Goal: Task Accomplishment & Management: Manage account settings

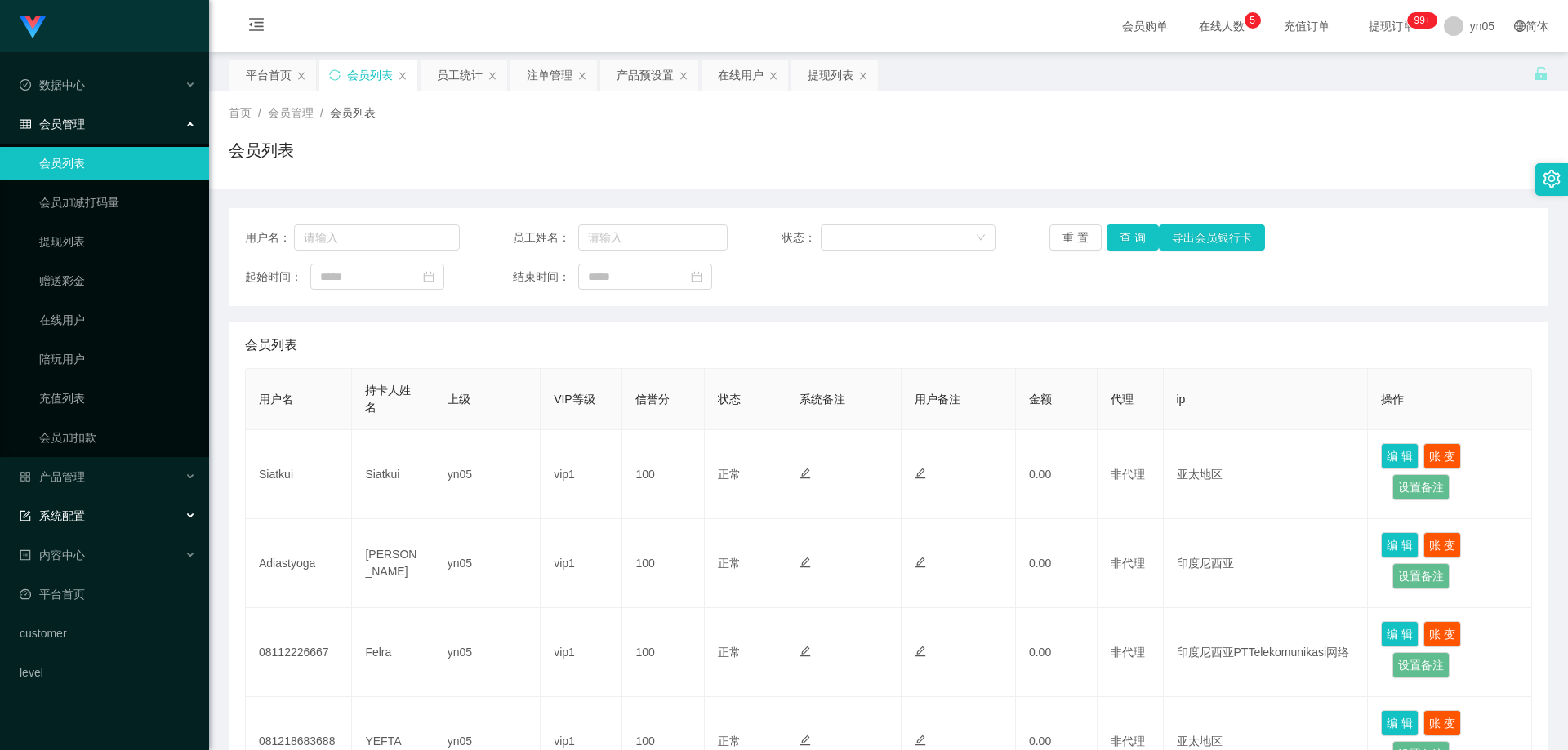
click at [96, 512] on div "系统配置" at bounding box center [104, 516] width 209 height 32
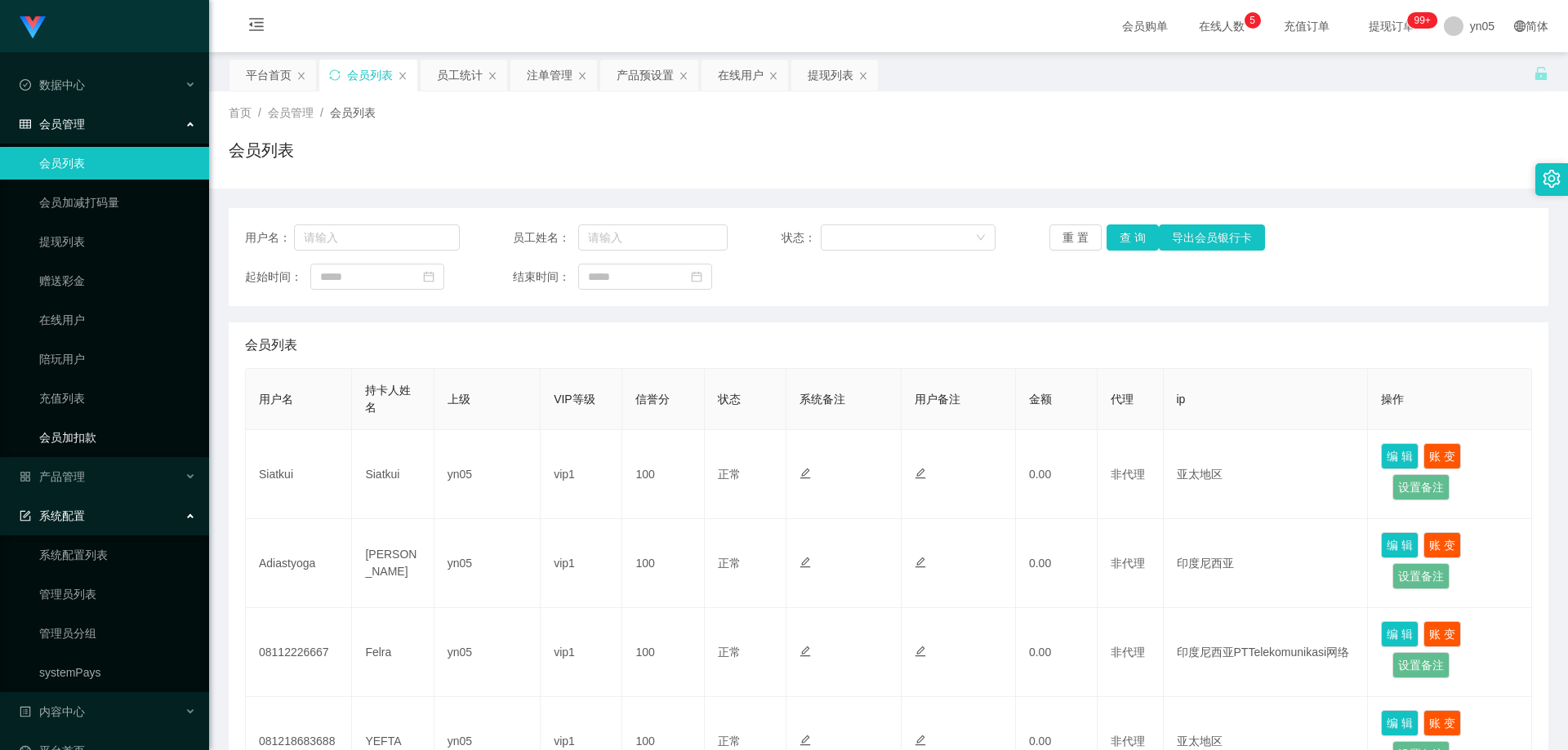
click at [90, 439] on link "会员加扣款" at bounding box center [117, 438] width 157 height 32
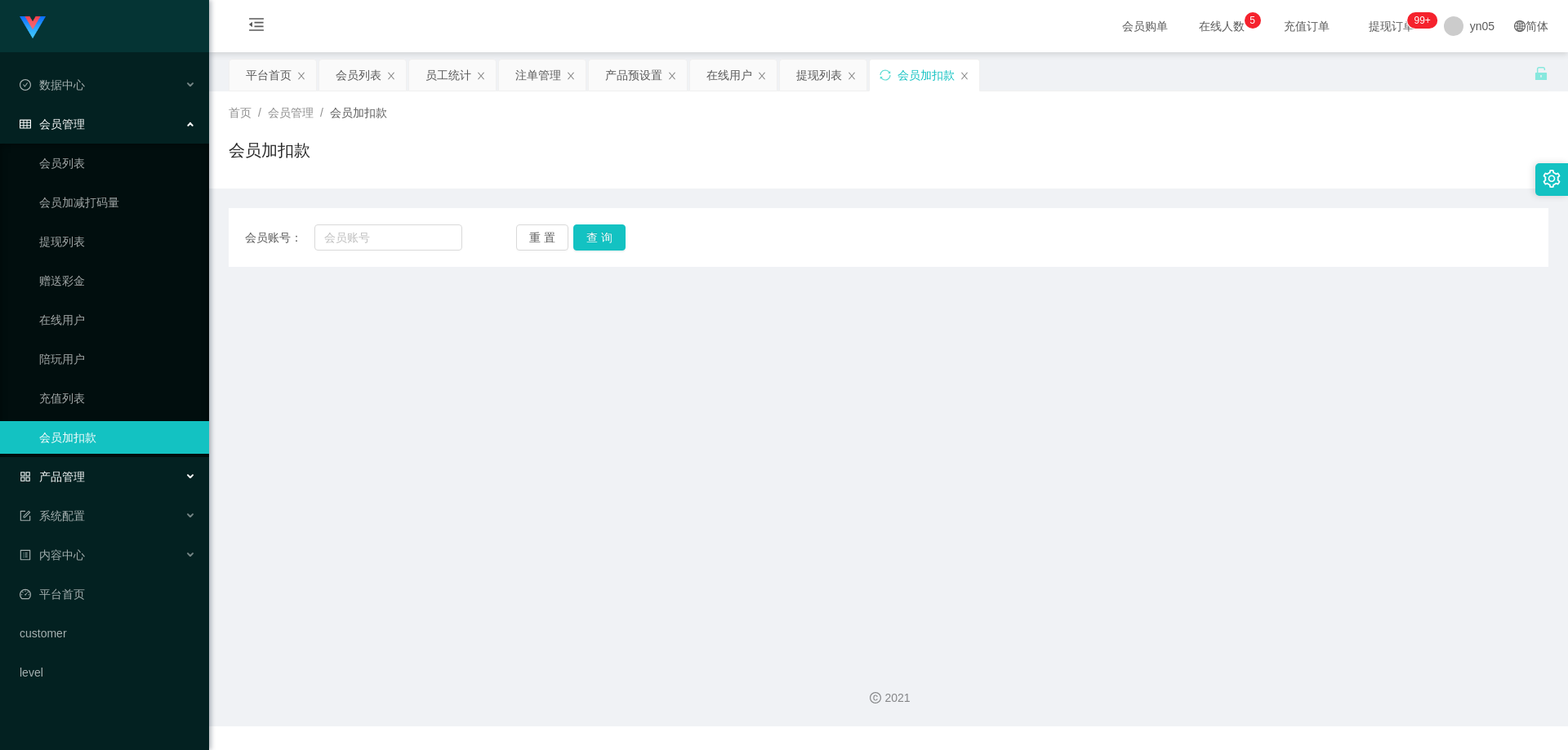
click at [84, 468] on div "产品管理" at bounding box center [104, 477] width 209 height 32
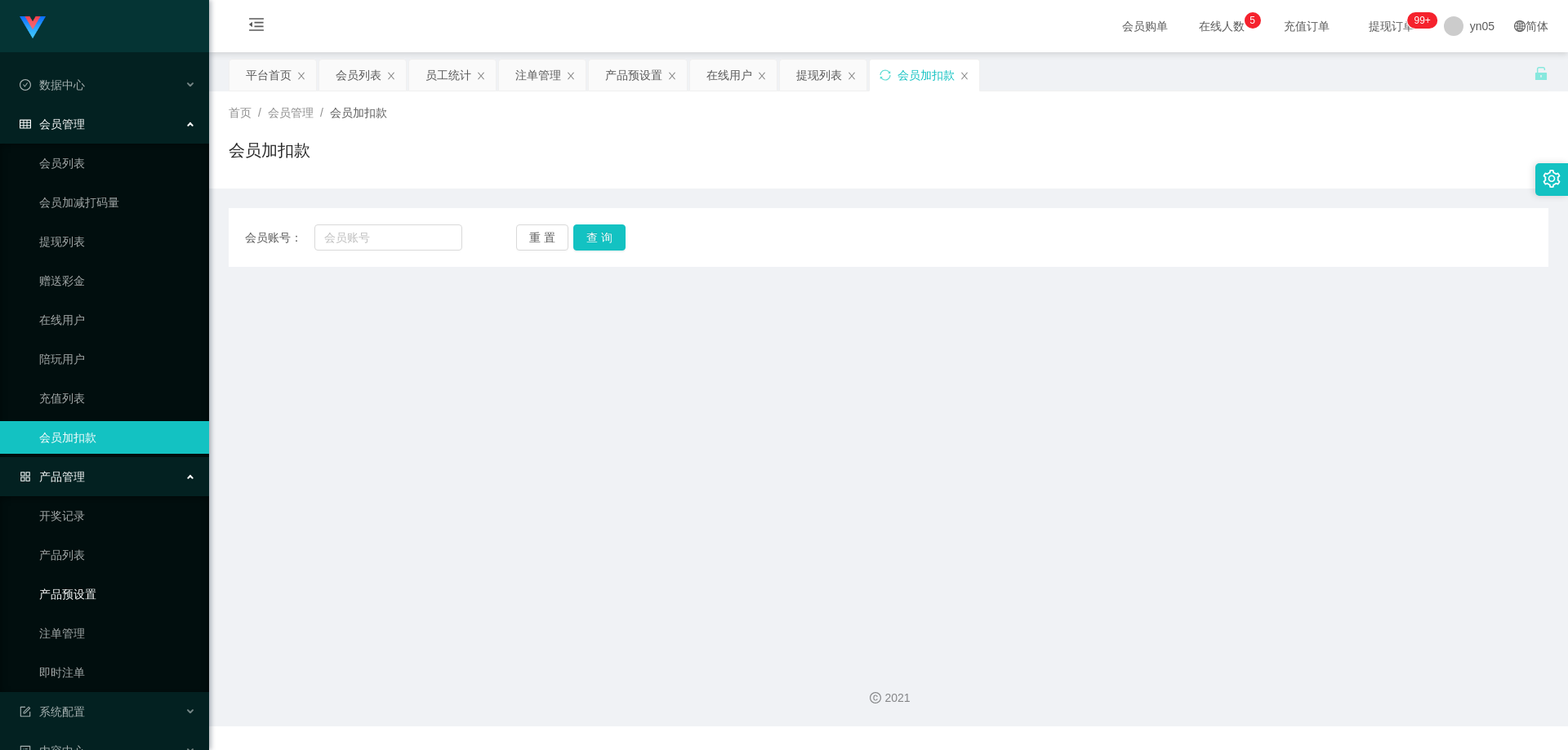
click at [103, 599] on link "产品预设置" at bounding box center [117, 594] width 157 height 32
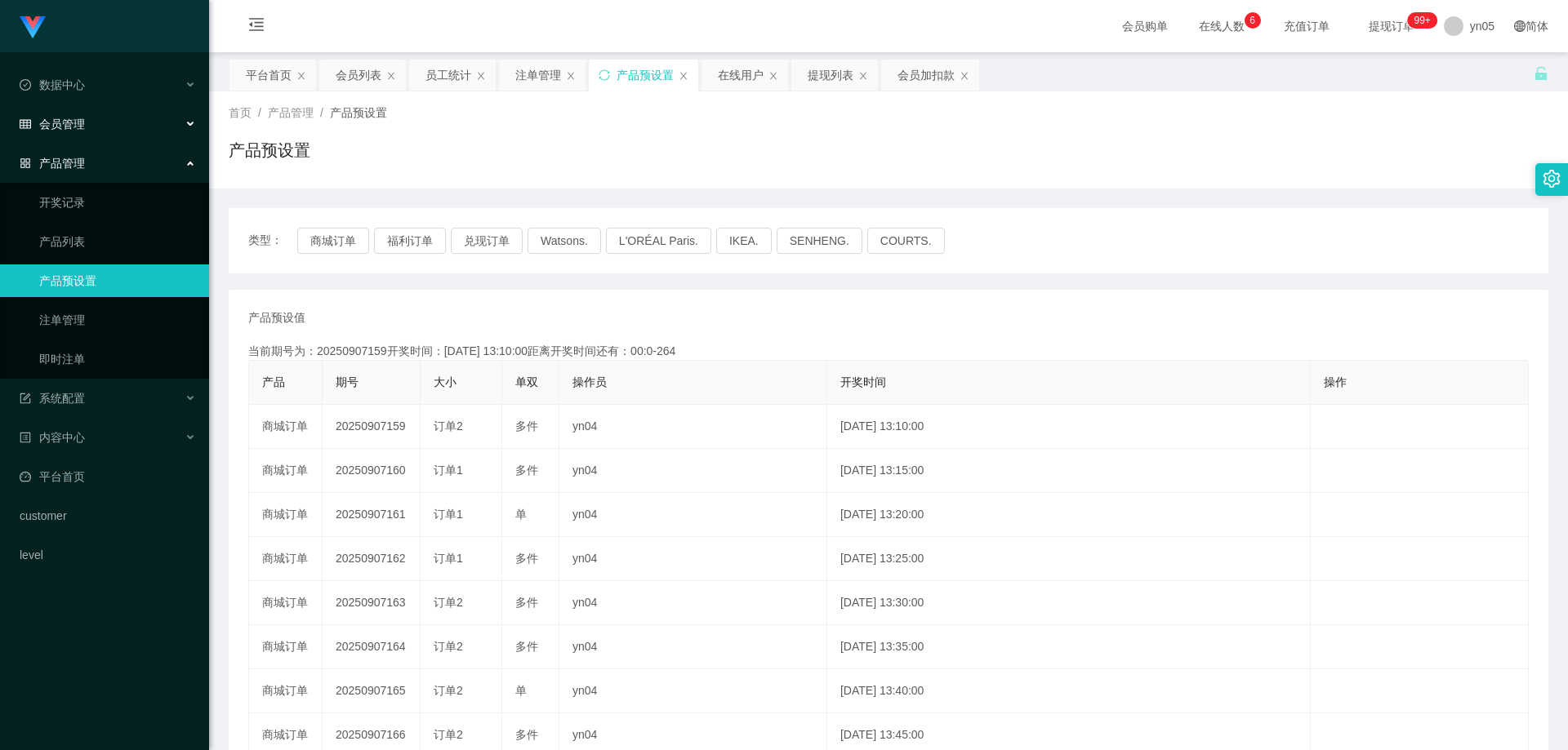
click at [94, 126] on div "会员管理" at bounding box center [104, 124] width 209 height 32
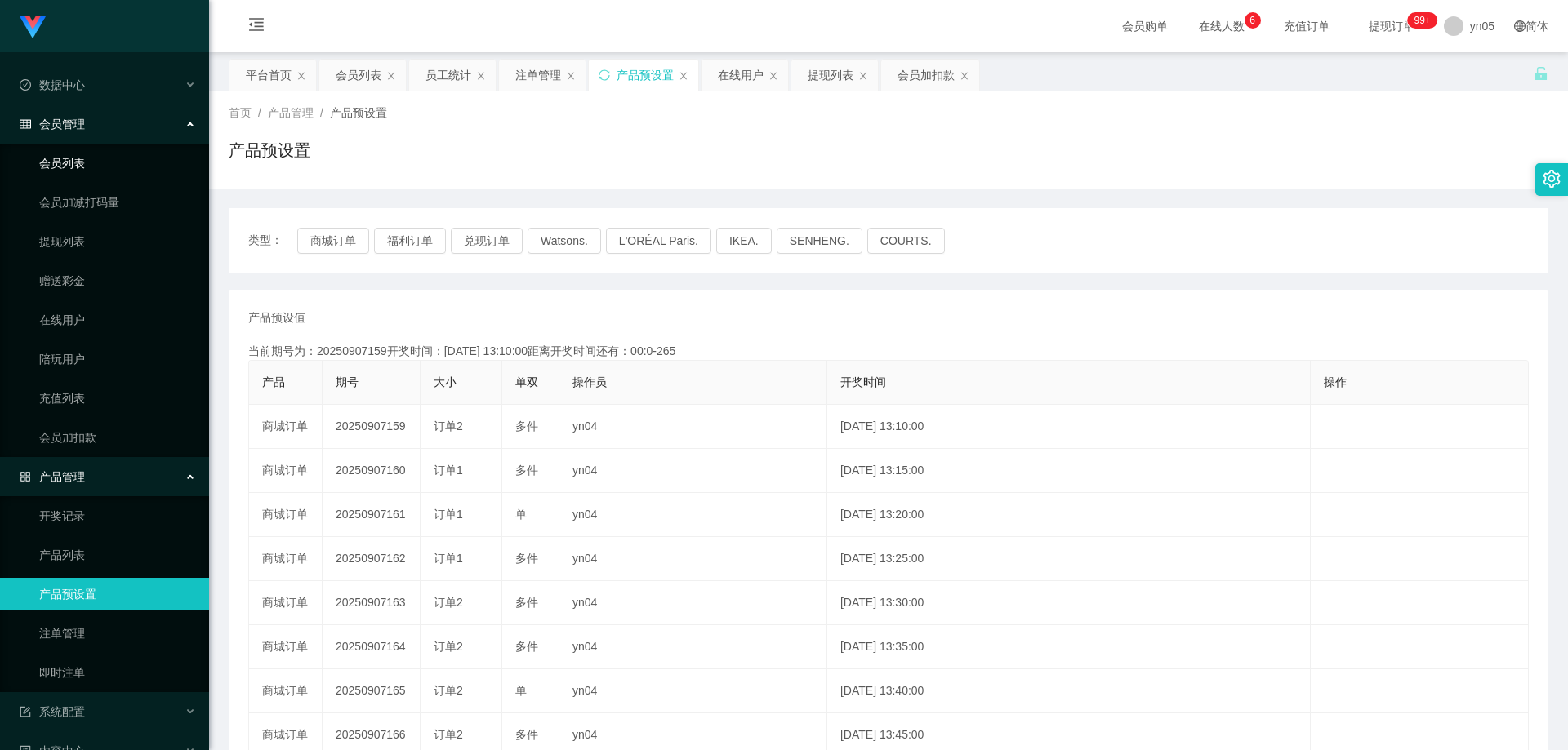
click at [103, 171] on link "会员列表" at bounding box center [117, 163] width 157 height 32
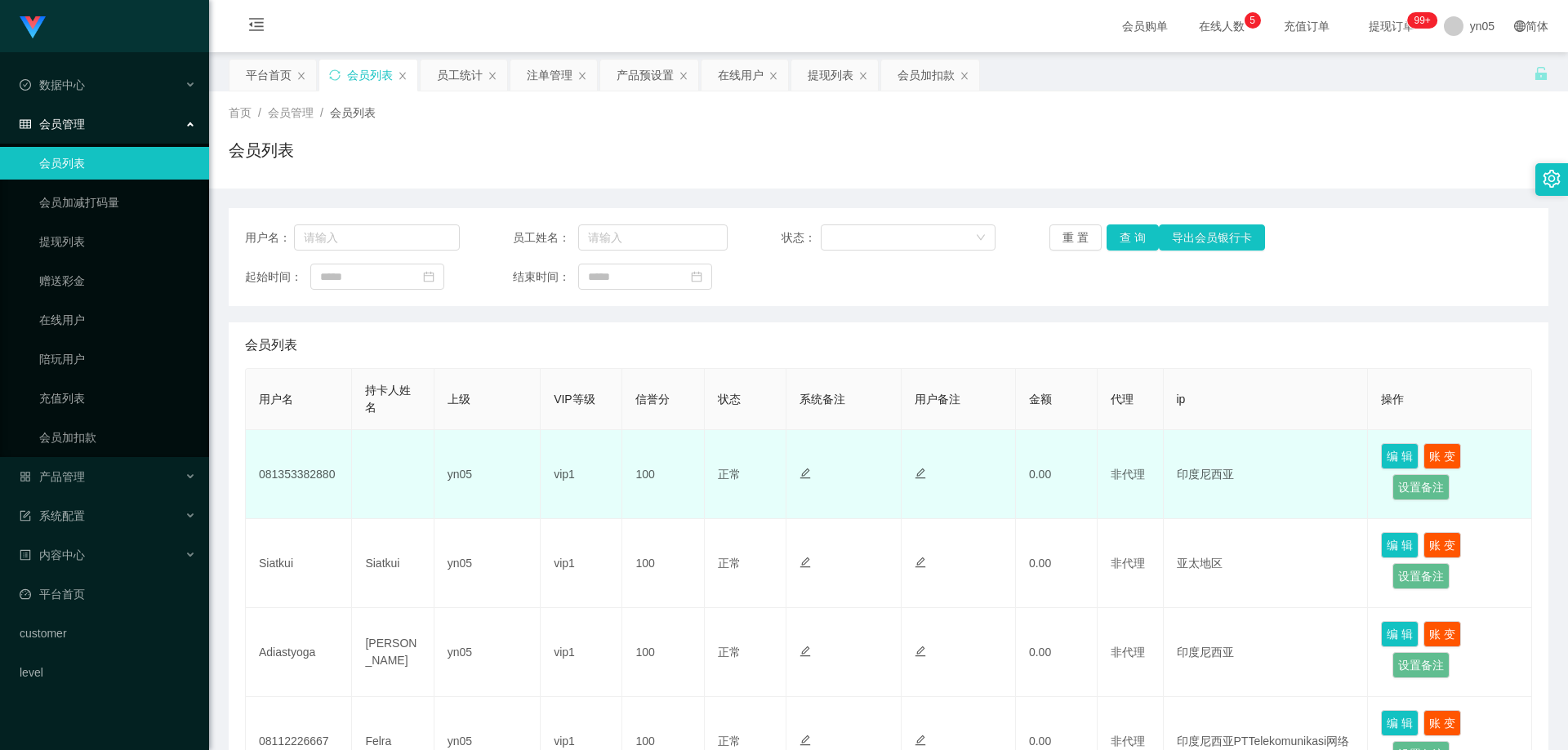
click at [304, 468] on td "081353382880" at bounding box center [299, 475] width 106 height 89
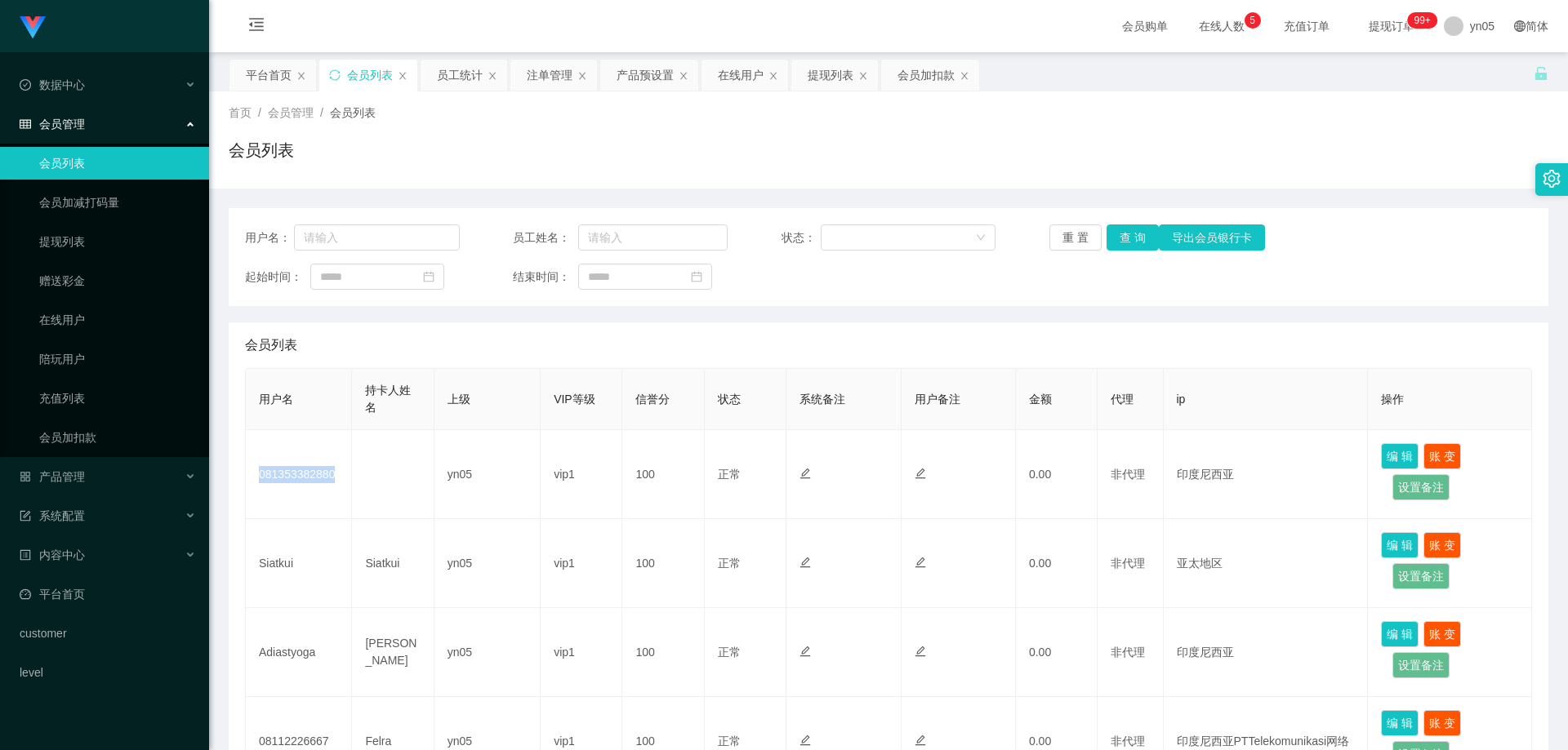
copy td "081353382880"
click at [73, 475] on span "产品管理" at bounding box center [52, 477] width 66 height 13
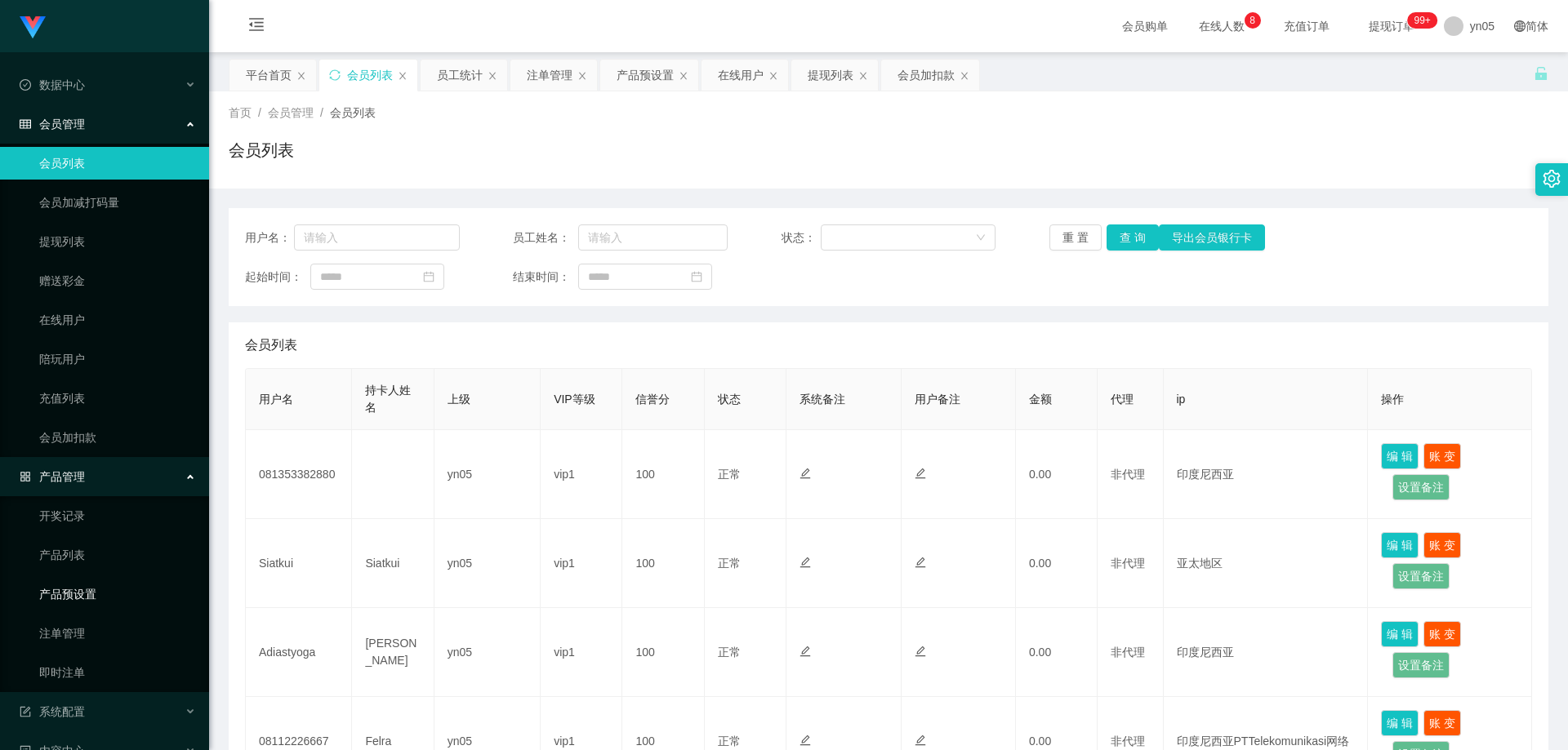
click at [89, 592] on link "产品预设置" at bounding box center [117, 594] width 157 height 32
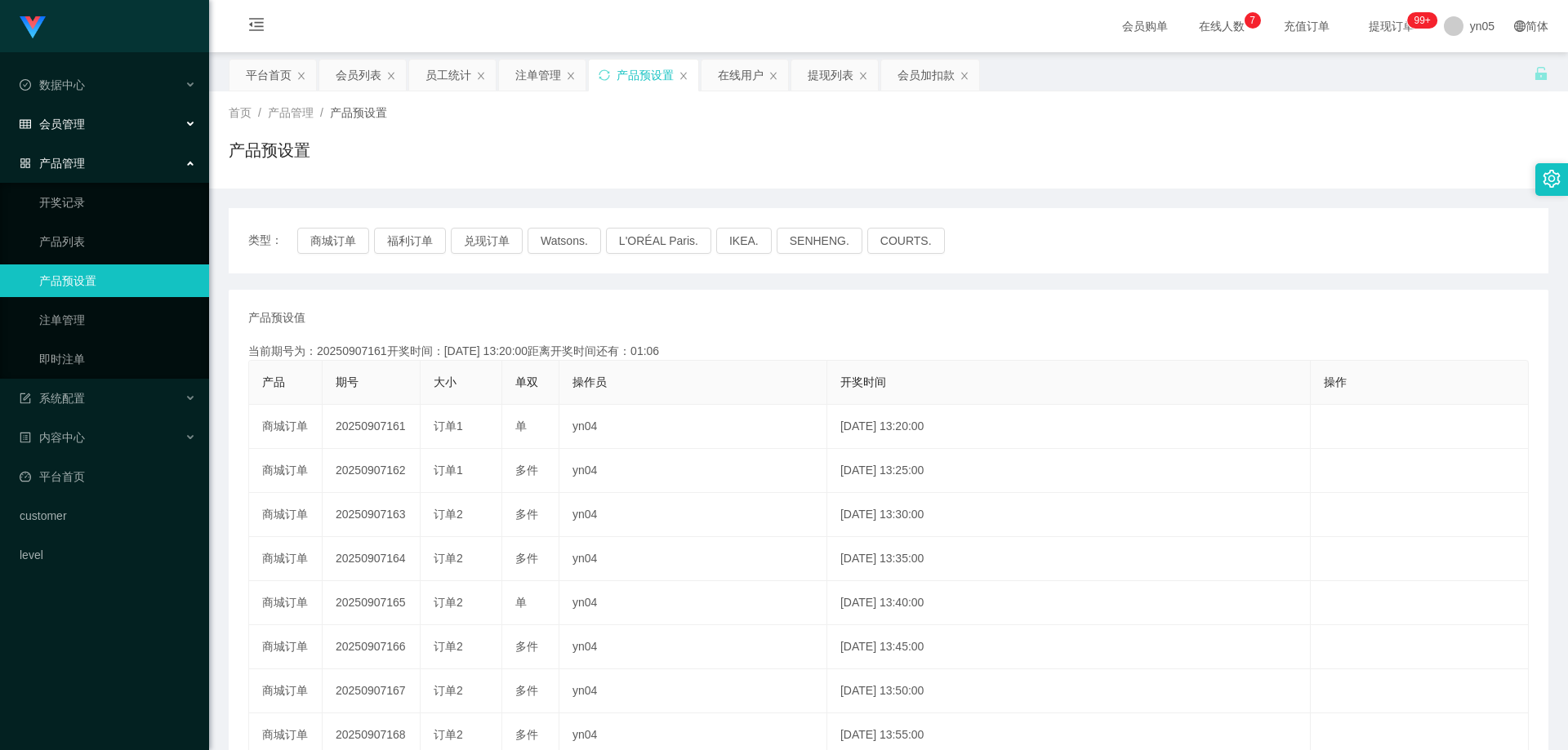
click at [82, 122] on span "会员管理" at bounding box center [52, 124] width 66 height 13
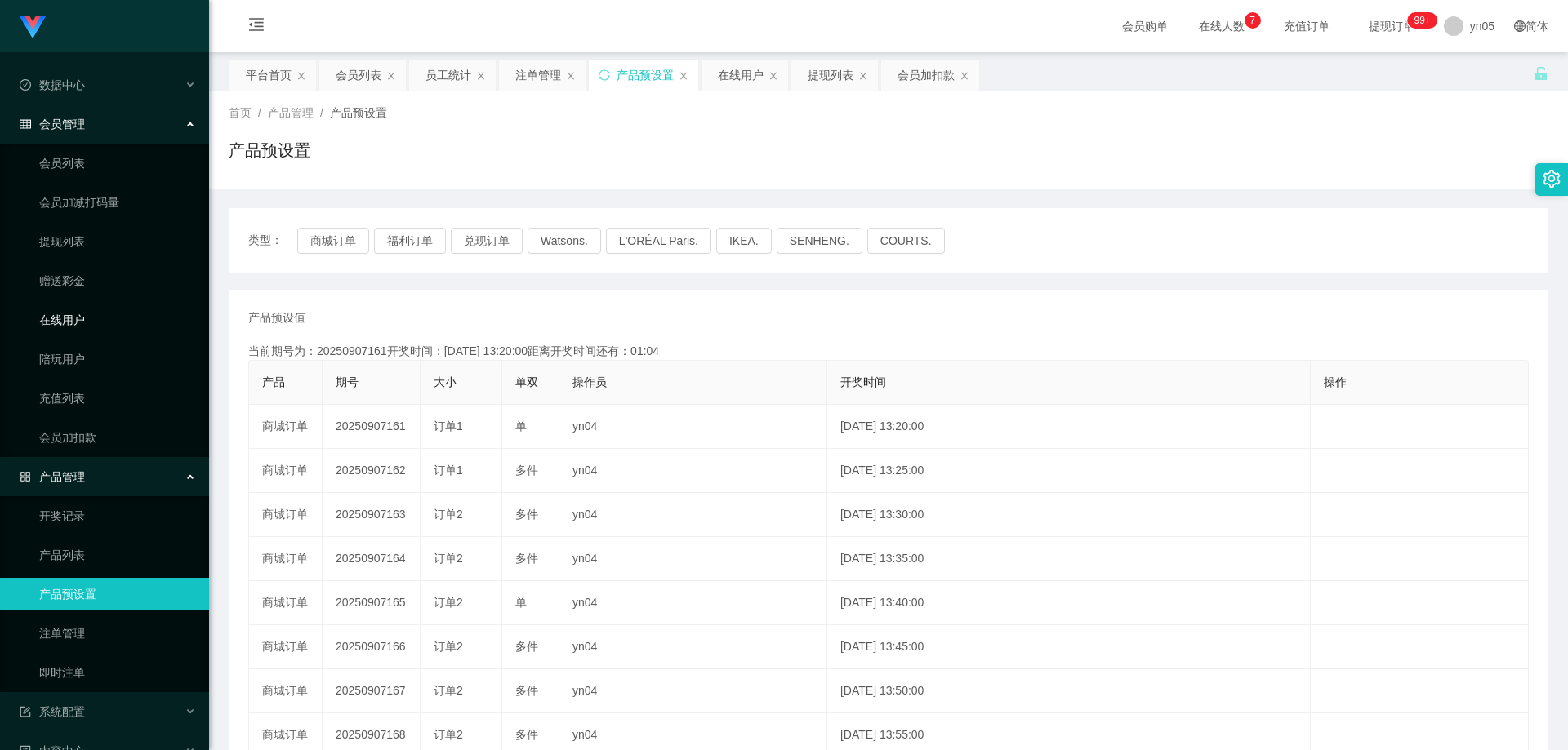
click at [79, 314] on link "在线用户" at bounding box center [117, 320] width 157 height 32
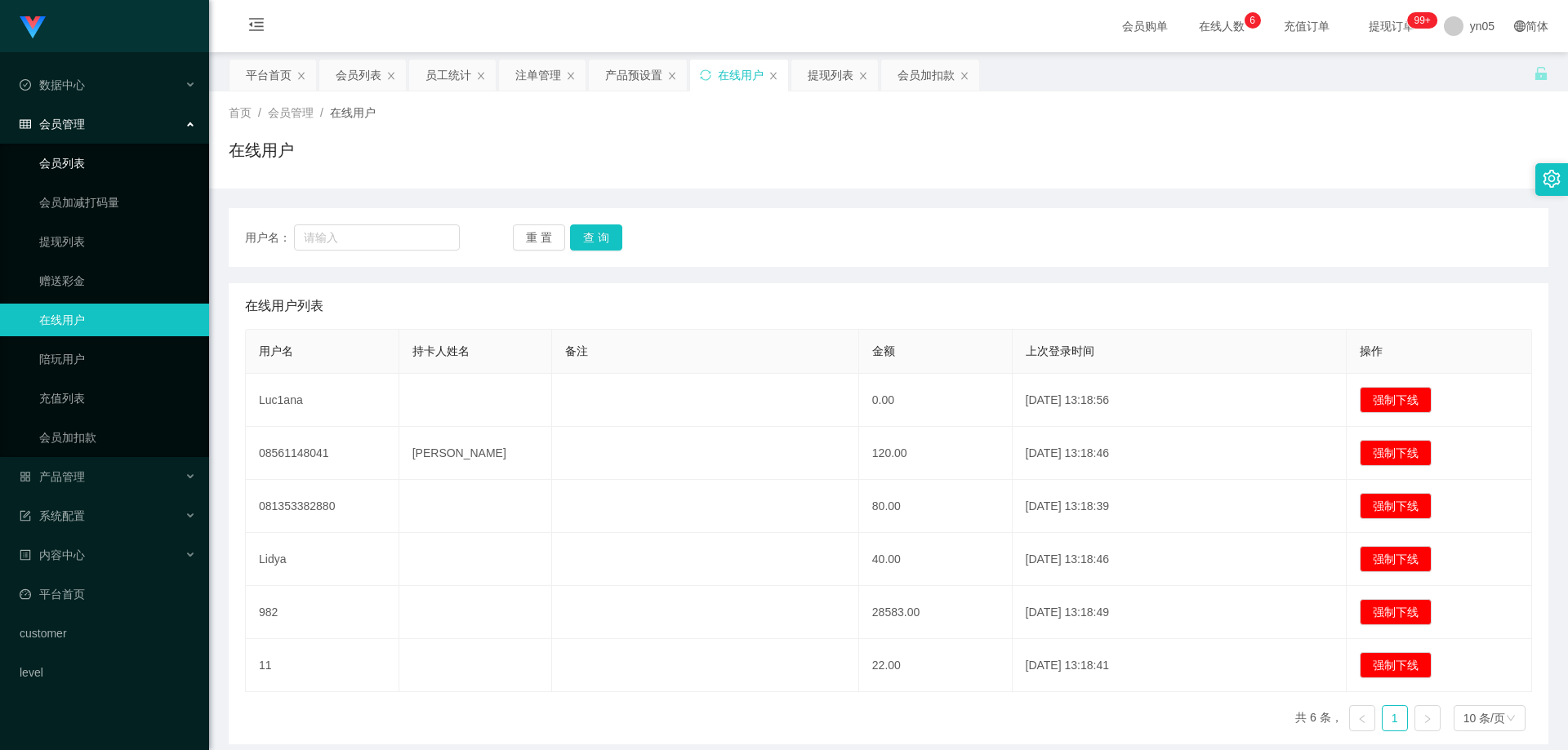
click at [135, 162] on link "会员列表" at bounding box center [117, 163] width 157 height 32
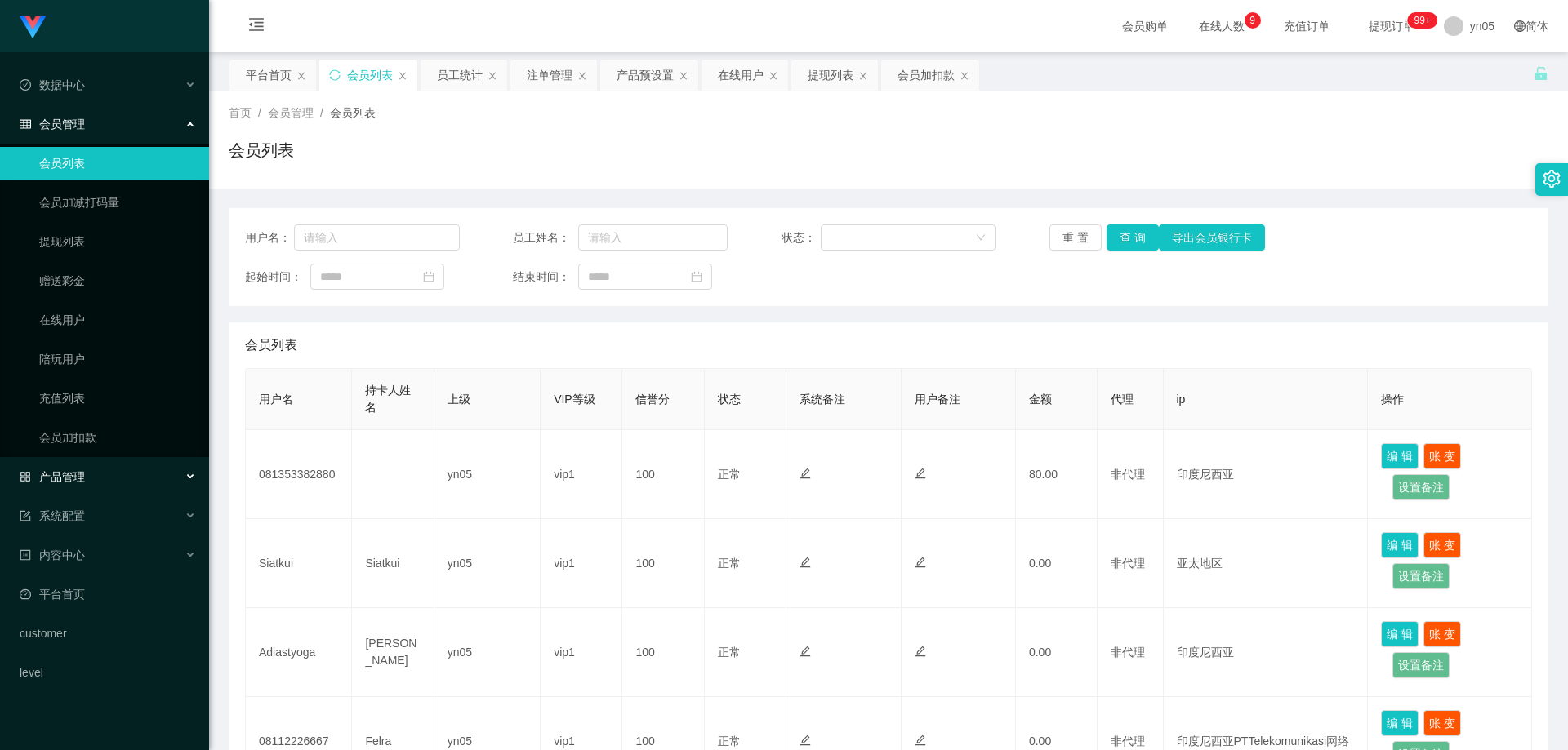
click at [79, 478] on span "产品管理" at bounding box center [52, 477] width 66 height 13
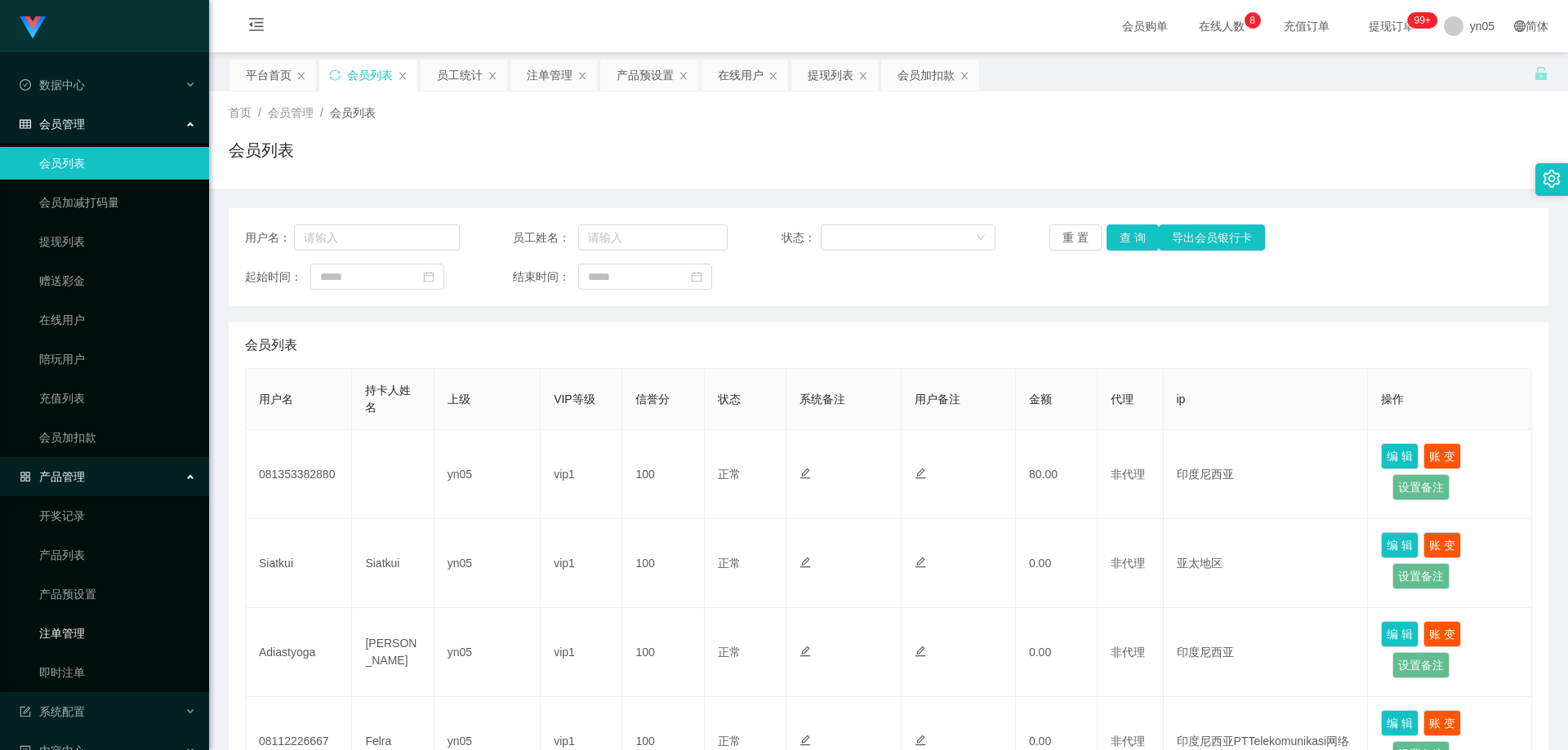
click at [86, 633] on link "注单管理" at bounding box center [117, 633] width 157 height 32
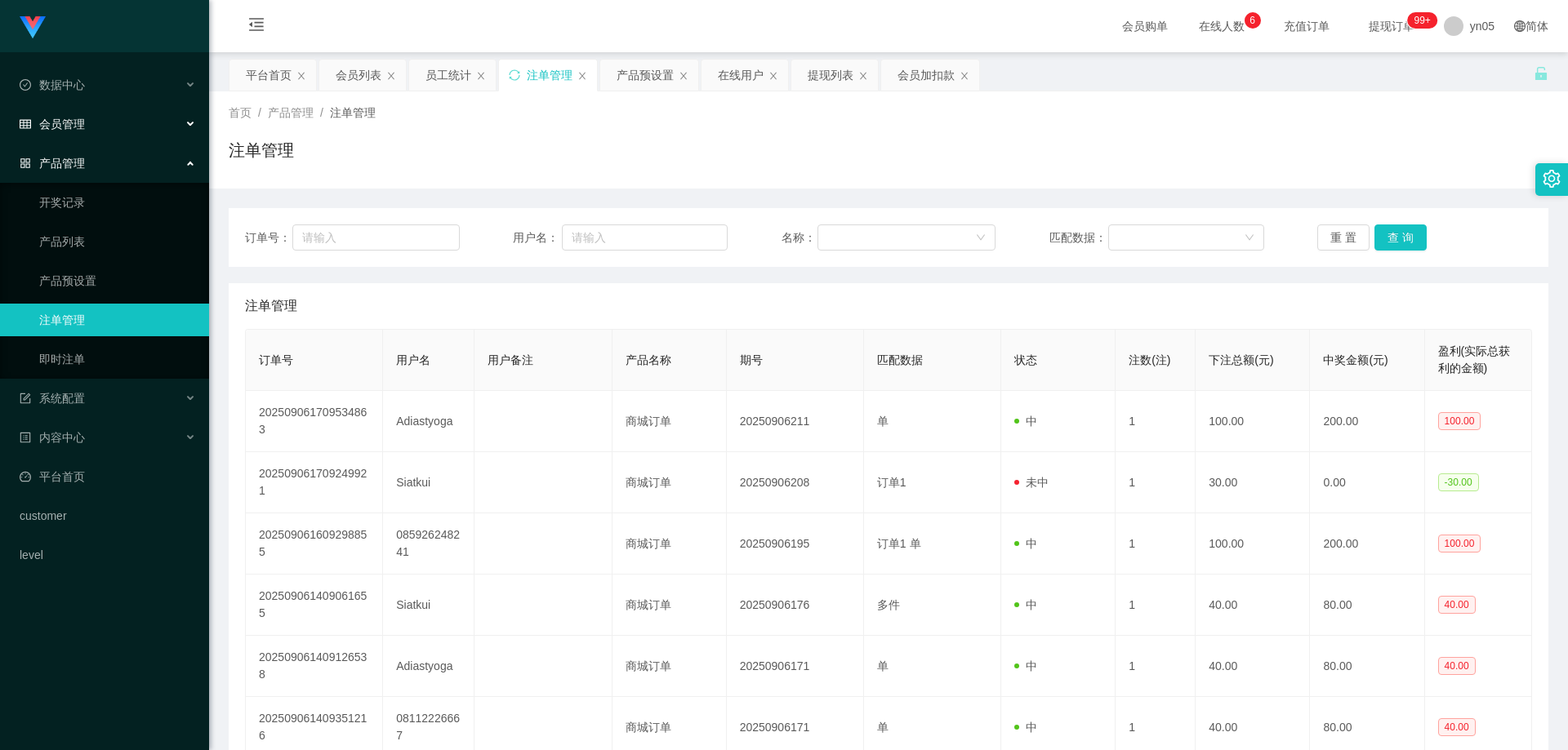
click at [94, 125] on div "会员管理" at bounding box center [104, 124] width 209 height 32
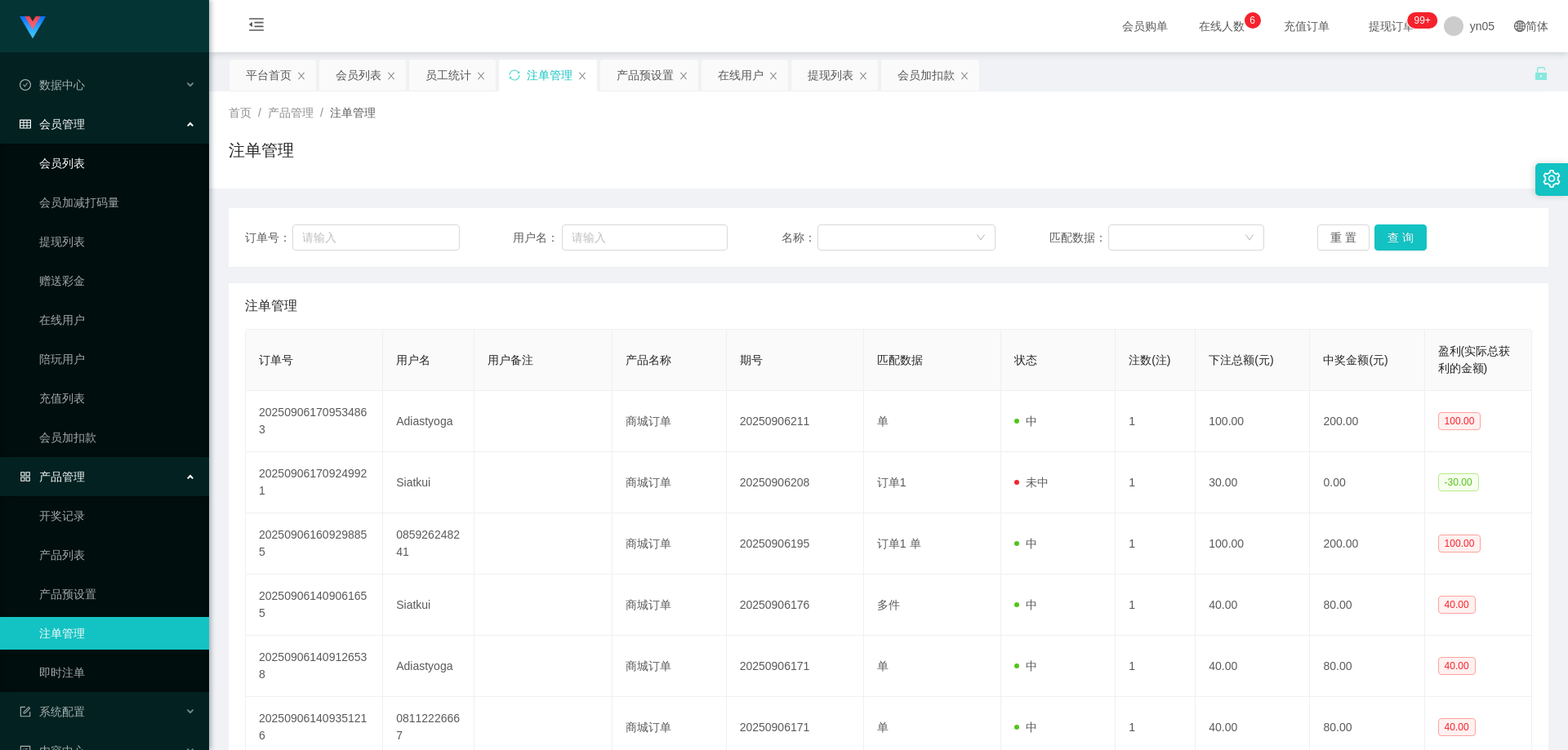
click at [81, 170] on link "会员列表" at bounding box center [117, 163] width 157 height 32
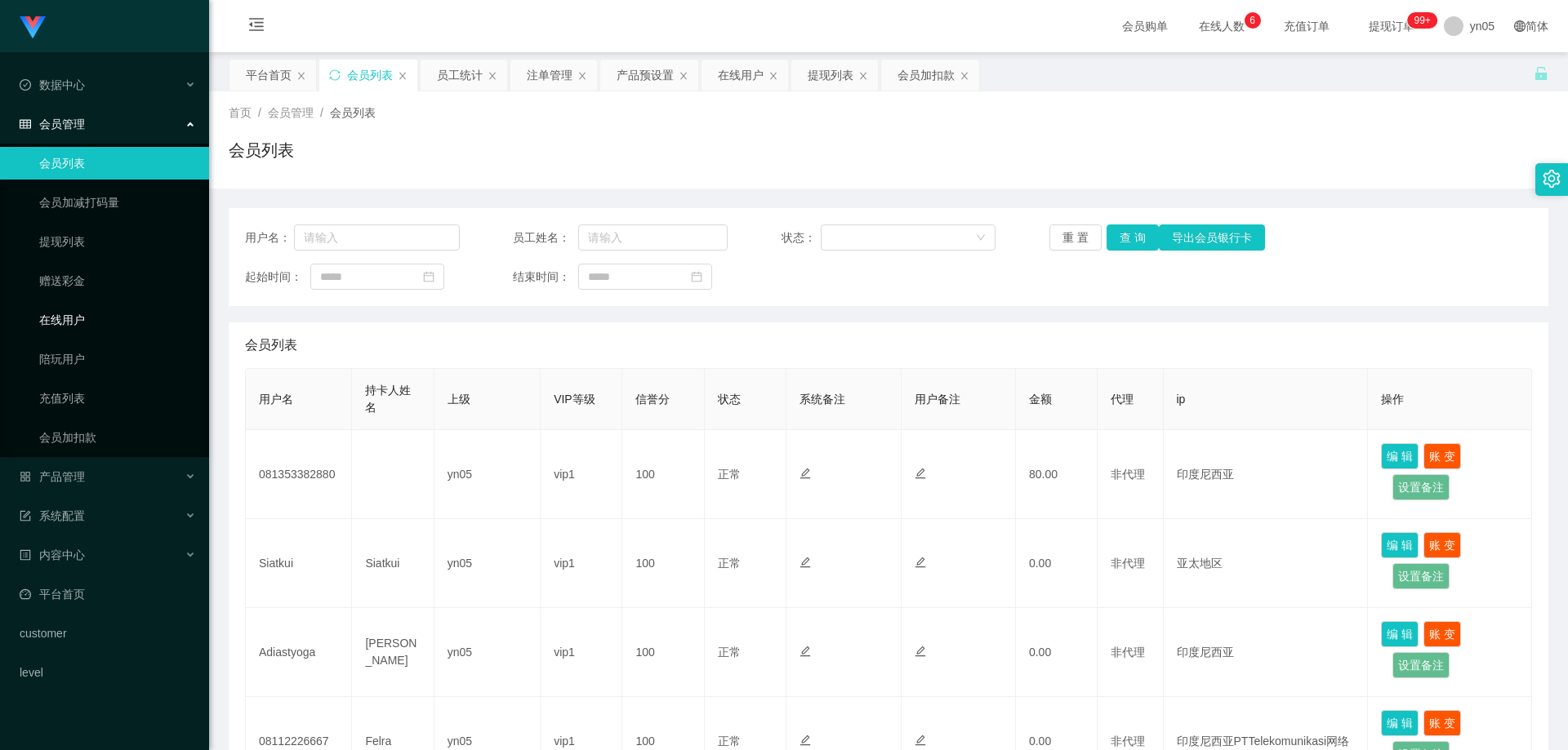
click at [85, 324] on link "在线用户" at bounding box center [117, 320] width 157 height 32
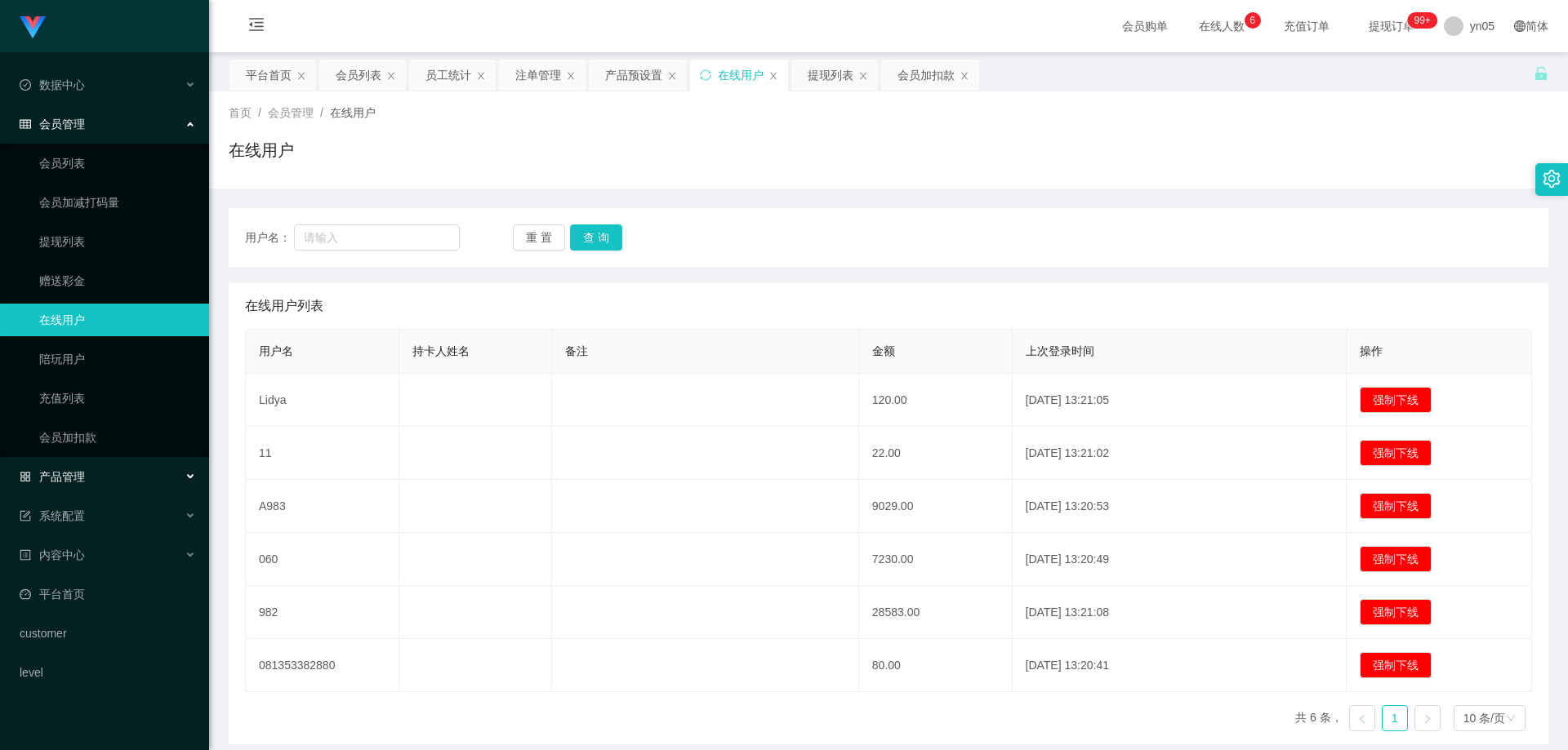
click at [108, 476] on div "产品管理" at bounding box center [104, 477] width 209 height 32
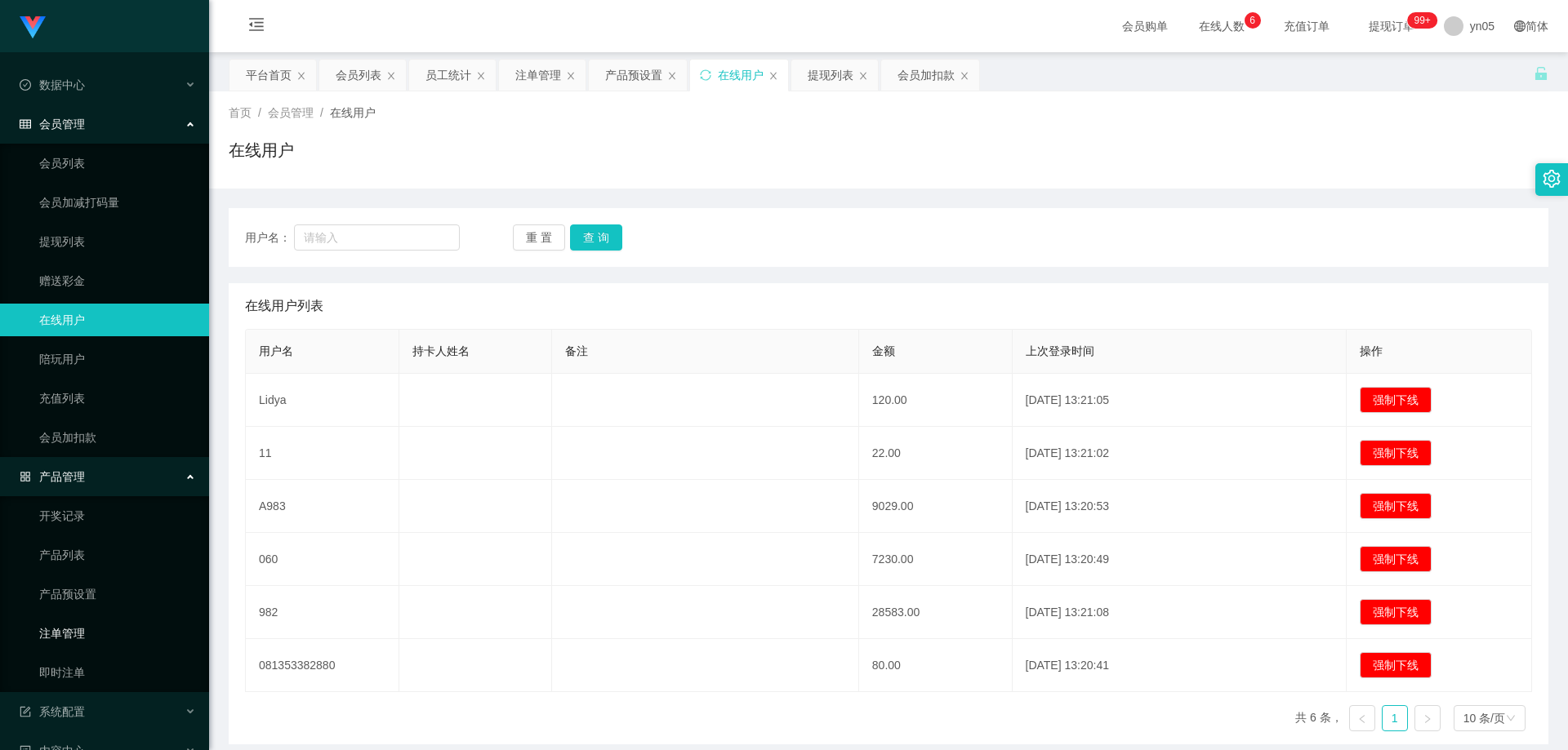
click at [75, 628] on link "注单管理" at bounding box center [117, 633] width 157 height 32
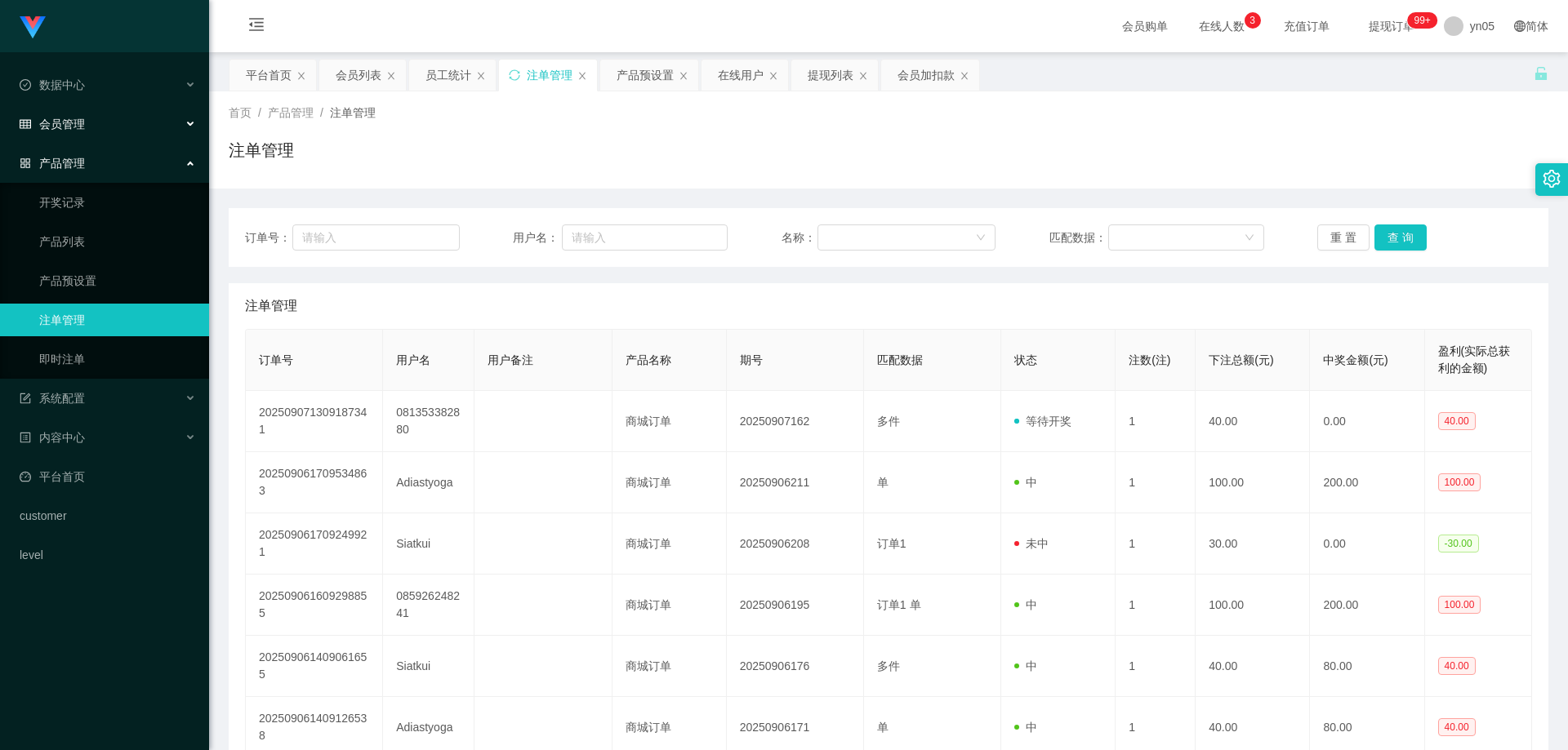
click at [72, 109] on div "会员管理" at bounding box center [104, 124] width 209 height 32
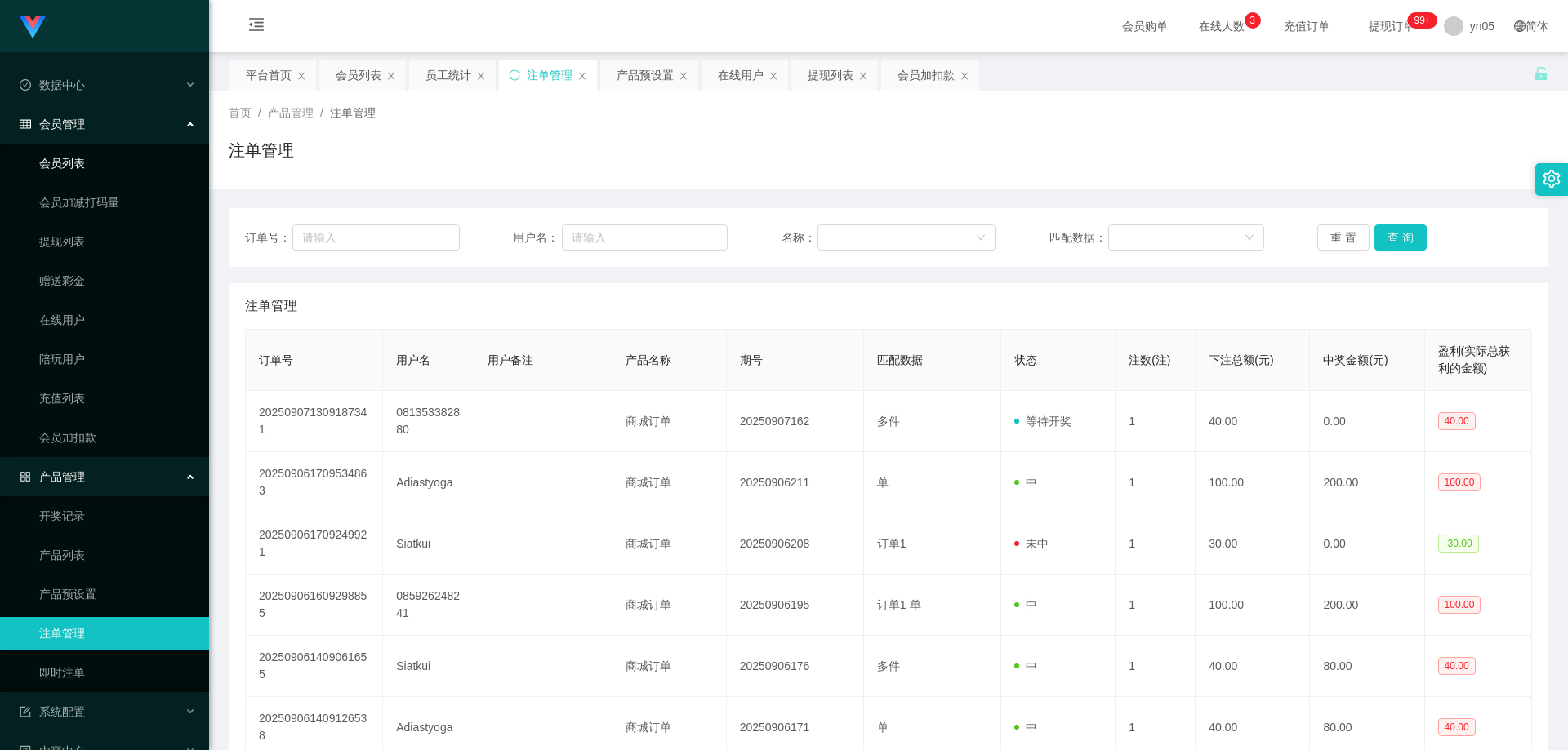
click at [83, 152] on link "会员列表" at bounding box center [117, 163] width 157 height 32
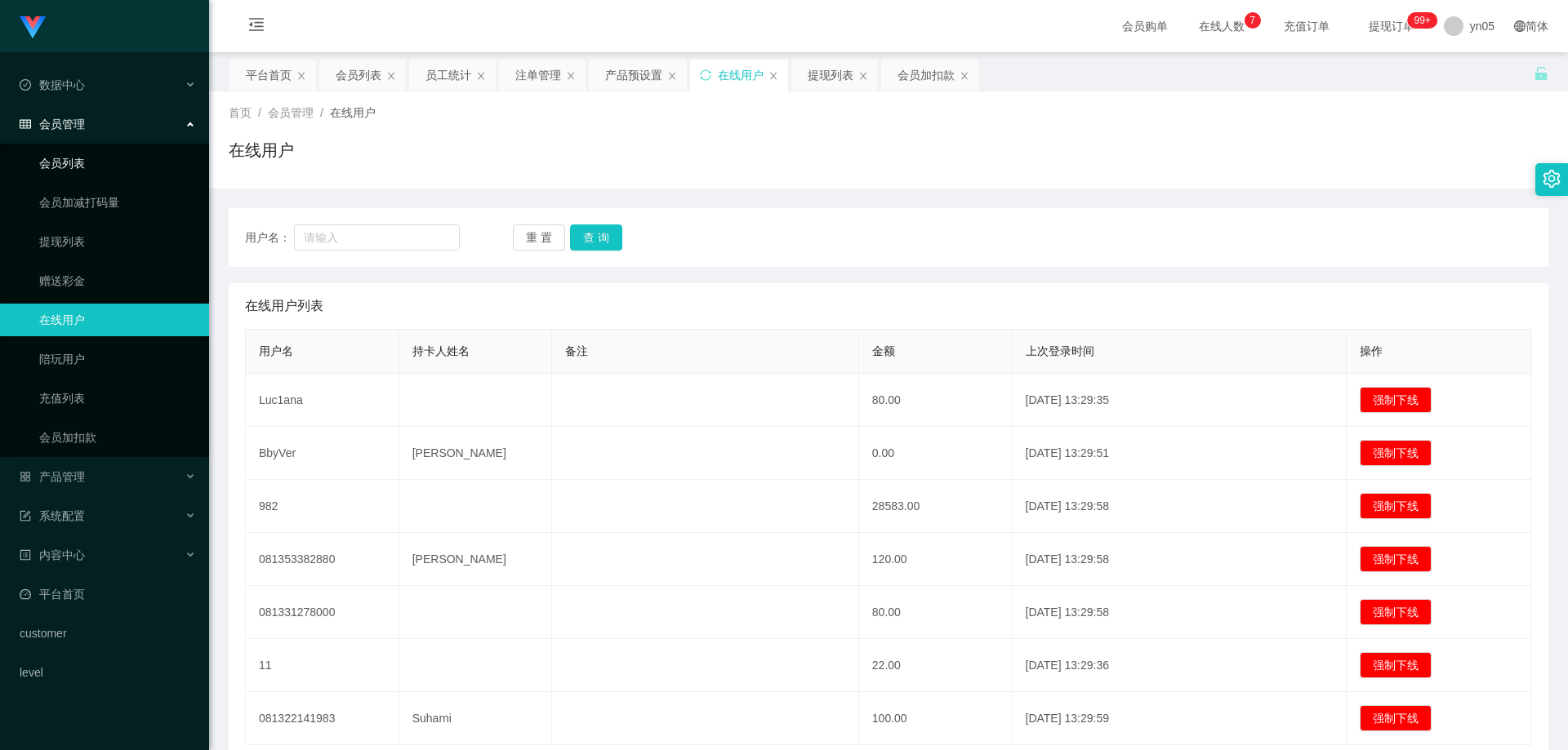
click at [81, 164] on link "会员列表" at bounding box center [117, 163] width 157 height 32
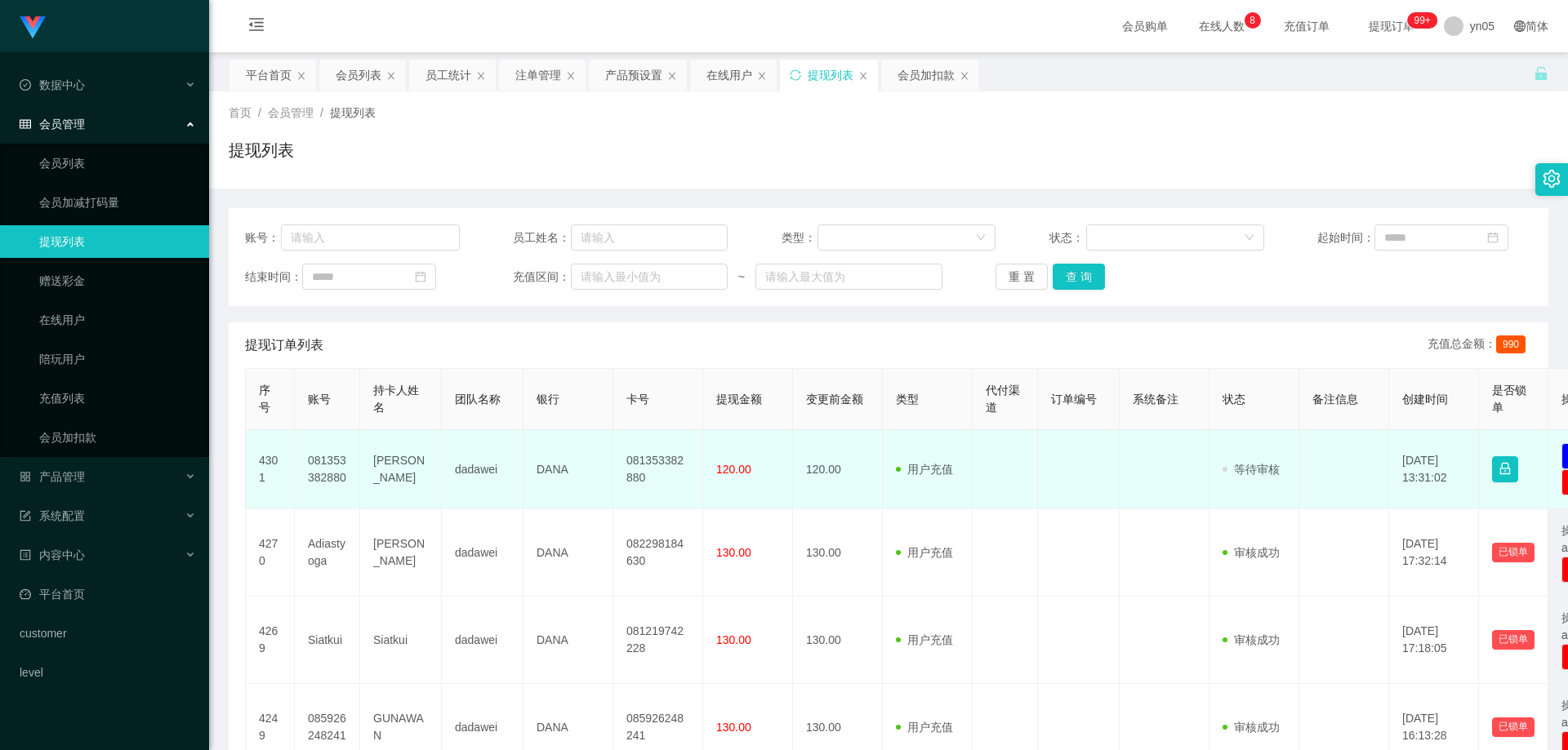
click at [307, 461] on td "081353382880" at bounding box center [327, 469] width 66 height 79
click at [319, 469] on td "081353382880" at bounding box center [327, 469] width 66 height 79
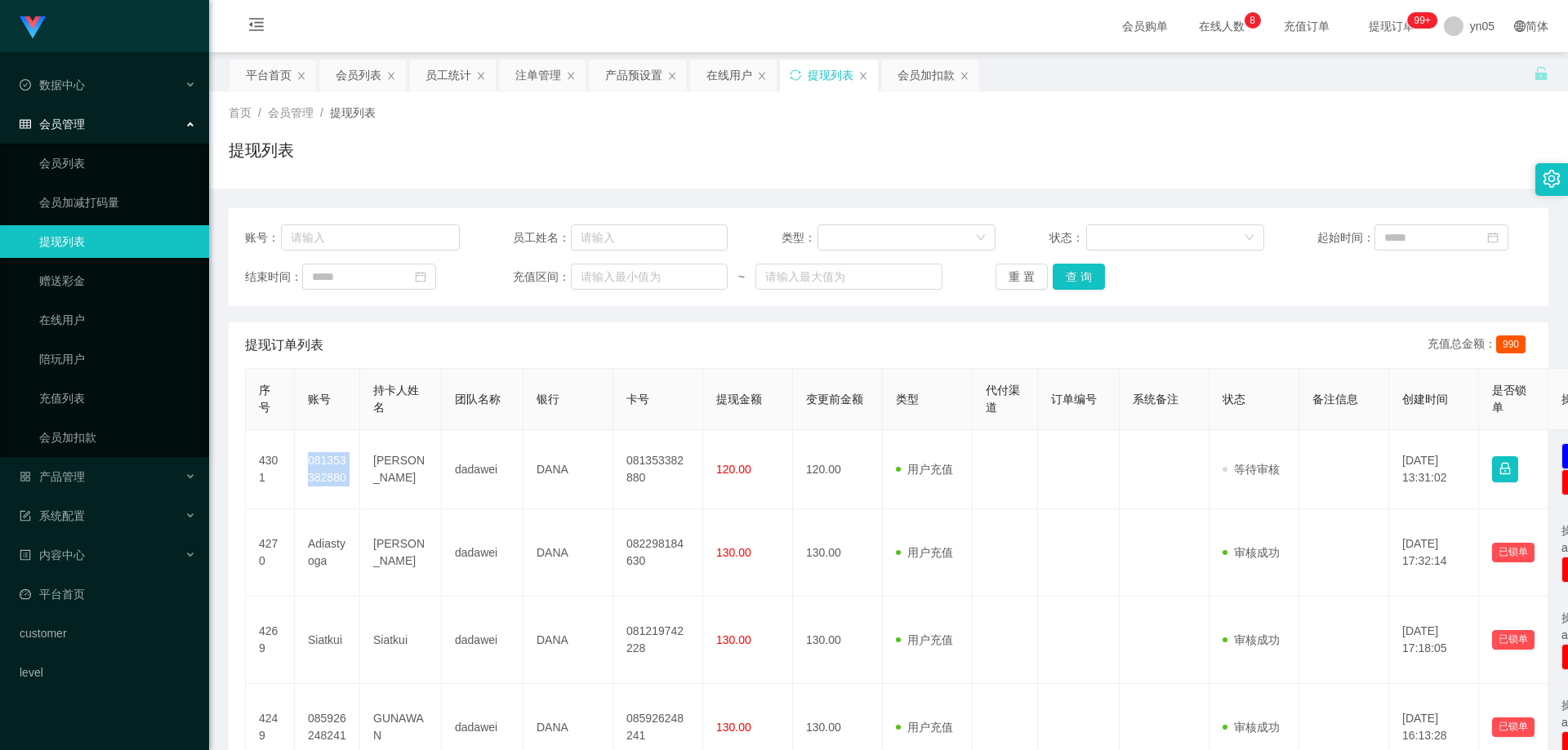
copy td "081353382880"
